Goal: Information Seeking & Learning: Learn about a topic

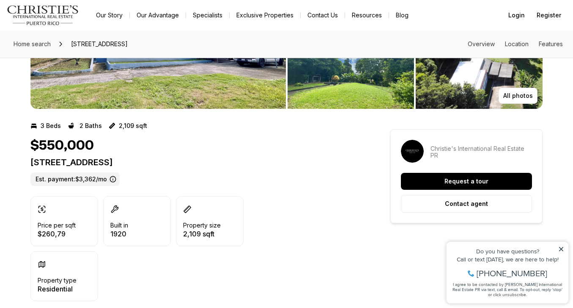
scroll to position [118, 0]
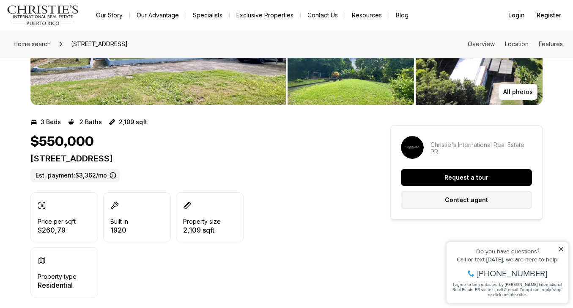
click at [449, 198] on p "Contact agent" at bounding box center [466, 199] width 43 height 7
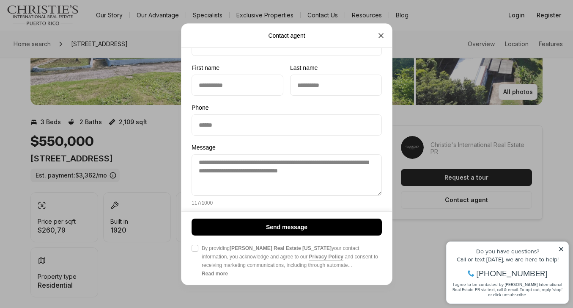
scroll to position [73, 0]
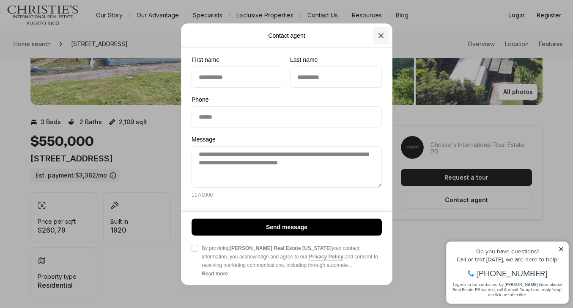
click at [384, 35] on icon "Close" at bounding box center [381, 35] width 8 height 8
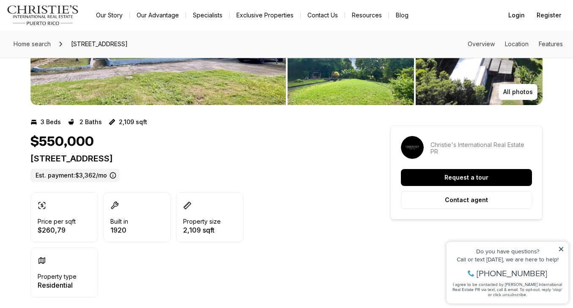
scroll to position [0, 0]
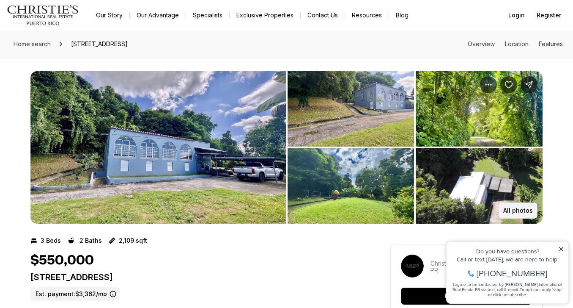
click at [509, 207] on p "All photos" at bounding box center [519, 210] width 30 height 7
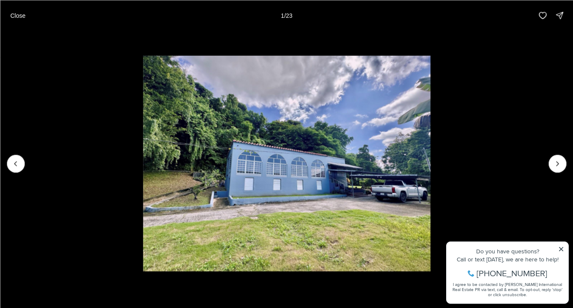
click at [506, 207] on li "1 of 23" at bounding box center [286, 162] width 573 height 265
click at [554, 163] on icon "Next slide" at bounding box center [558, 163] width 8 height 8
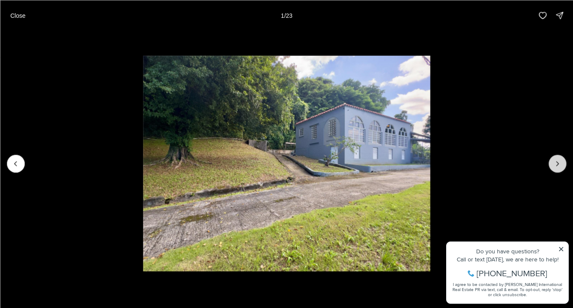
click at [554, 163] on icon "Next slide" at bounding box center [558, 163] width 8 height 8
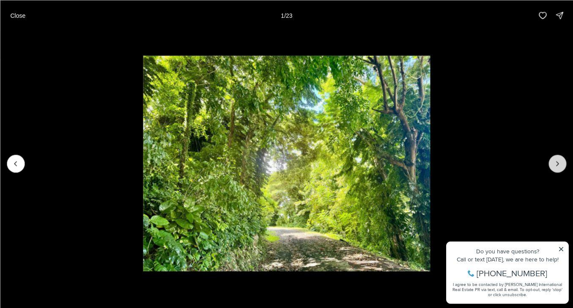
click at [554, 163] on icon "Next slide" at bounding box center [558, 163] width 8 height 8
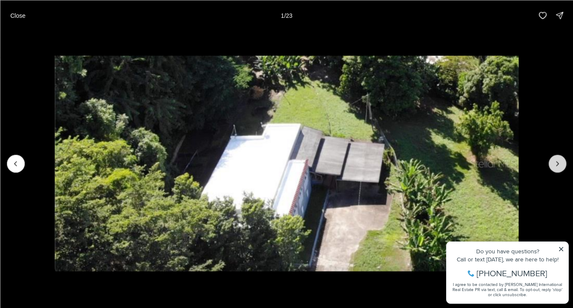
click at [554, 163] on icon "Next slide" at bounding box center [558, 163] width 8 height 8
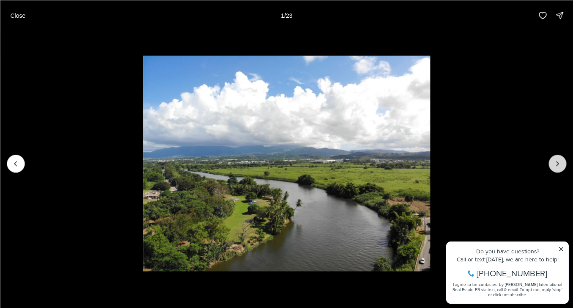
click at [554, 163] on icon "Next slide" at bounding box center [558, 163] width 8 height 8
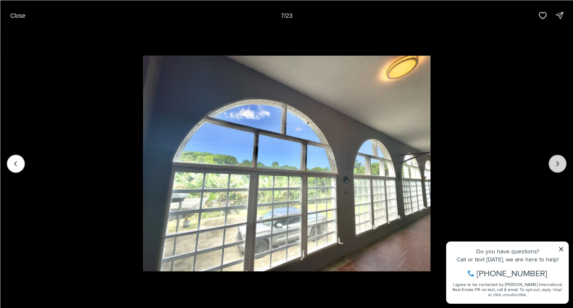
click at [554, 163] on icon "Next slide" at bounding box center [558, 163] width 8 height 8
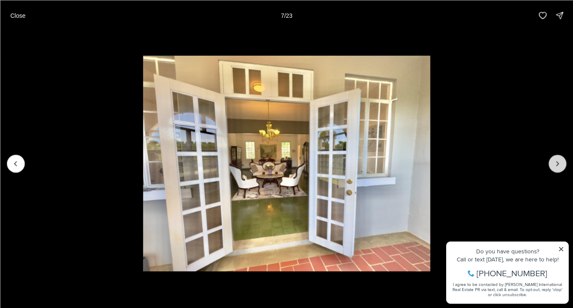
click at [554, 163] on icon "Next slide" at bounding box center [558, 163] width 8 height 8
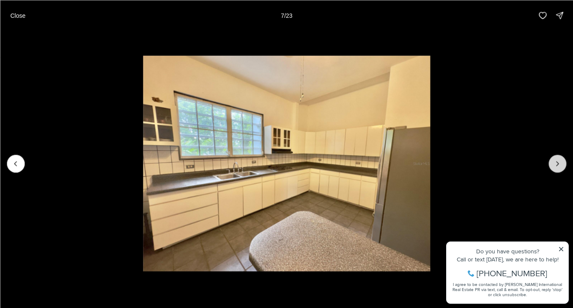
click at [554, 163] on icon "Next slide" at bounding box center [558, 163] width 8 height 8
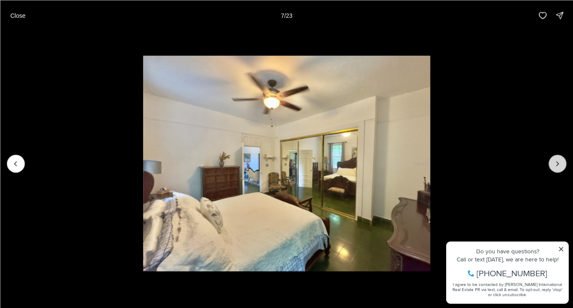
click at [554, 163] on icon "Next slide" at bounding box center [558, 163] width 8 height 8
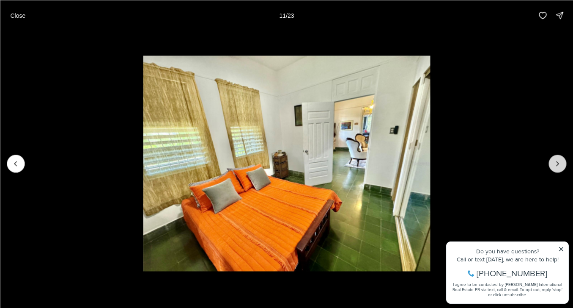
click at [554, 163] on icon "Next slide" at bounding box center [558, 163] width 8 height 8
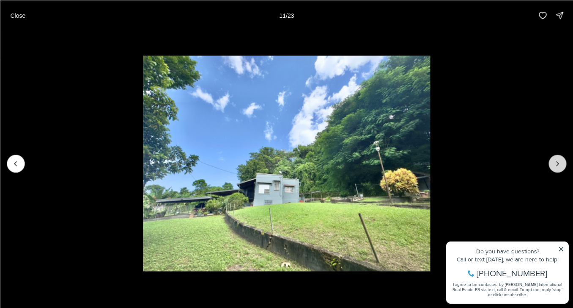
click at [554, 163] on icon "Next slide" at bounding box center [558, 163] width 8 height 8
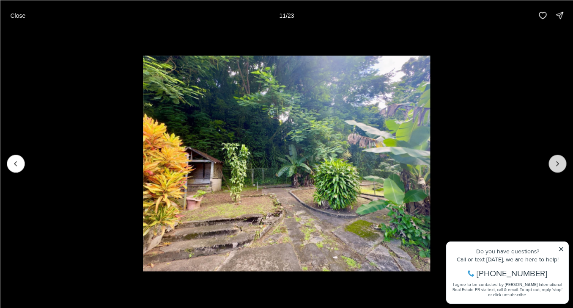
click at [554, 163] on icon "Next slide" at bounding box center [558, 163] width 8 height 8
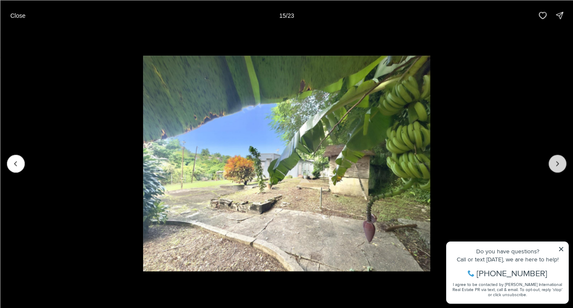
click at [554, 163] on icon "Next slide" at bounding box center [558, 163] width 8 height 8
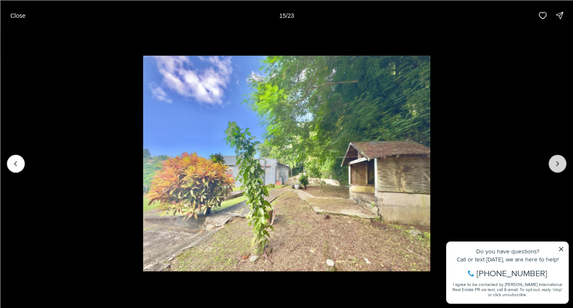
click at [554, 163] on icon "Next slide" at bounding box center [558, 163] width 8 height 8
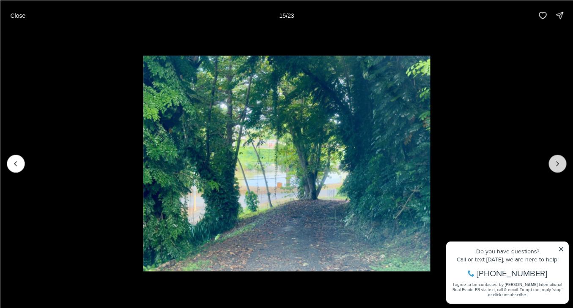
click at [554, 163] on icon "Next slide" at bounding box center [558, 163] width 8 height 8
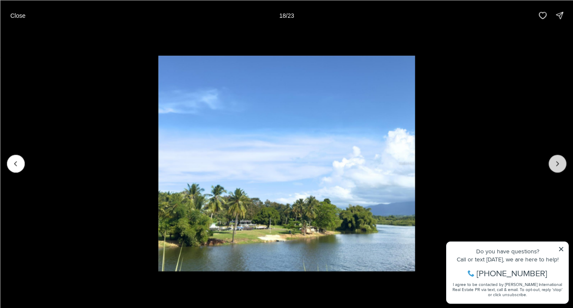
click at [554, 163] on icon "Next slide" at bounding box center [558, 163] width 8 height 8
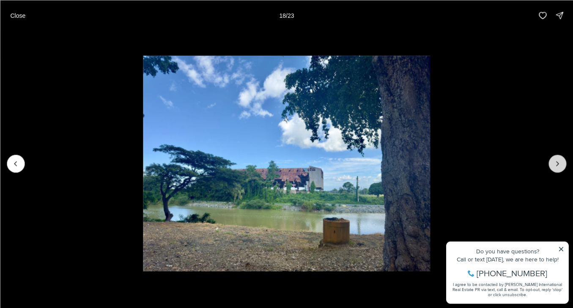
click at [554, 163] on icon "Next slide" at bounding box center [558, 163] width 8 height 8
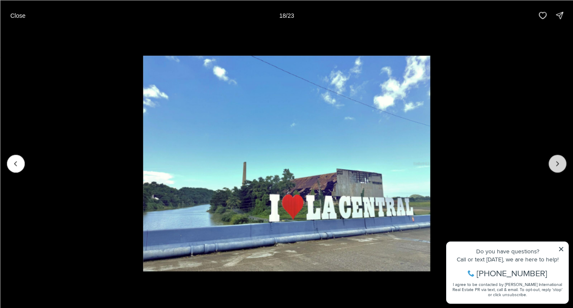
click at [554, 163] on icon "Next slide" at bounding box center [558, 163] width 8 height 8
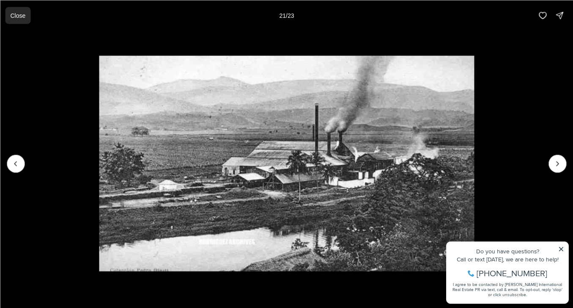
click at [16, 14] on p "Close" at bounding box center [17, 15] width 15 height 7
